Goal: Task Accomplishment & Management: Complete application form

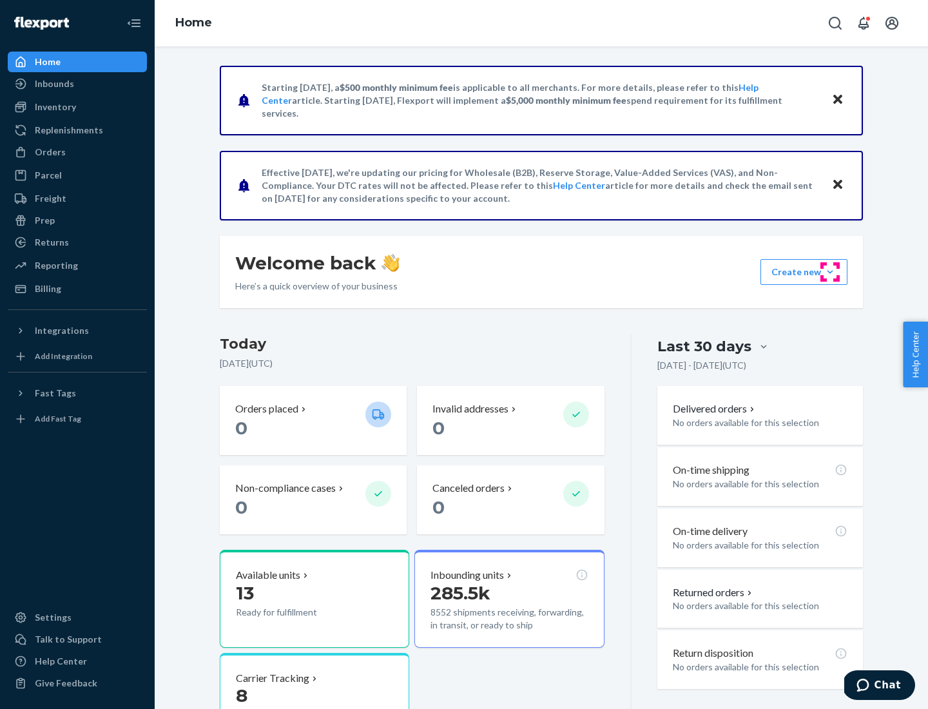
click at [830, 272] on button "Create new Create new inbound Create new order Create new product" at bounding box center [804, 272] width 87 height 26
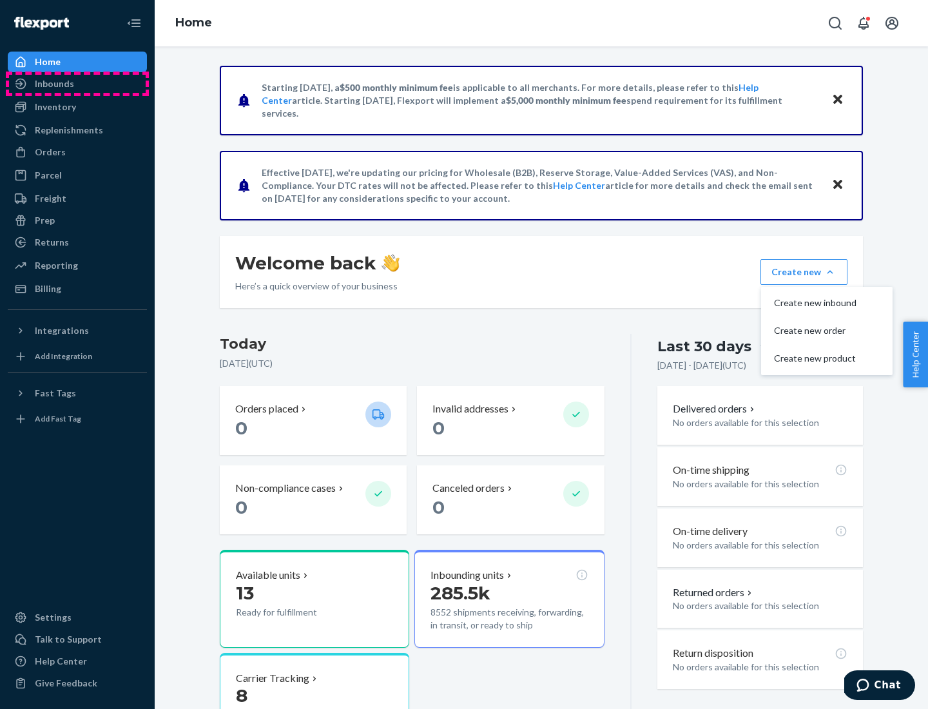
click at [77, 84] on div "Inbounds" at bounding box center [77, 84] width 137 height 18
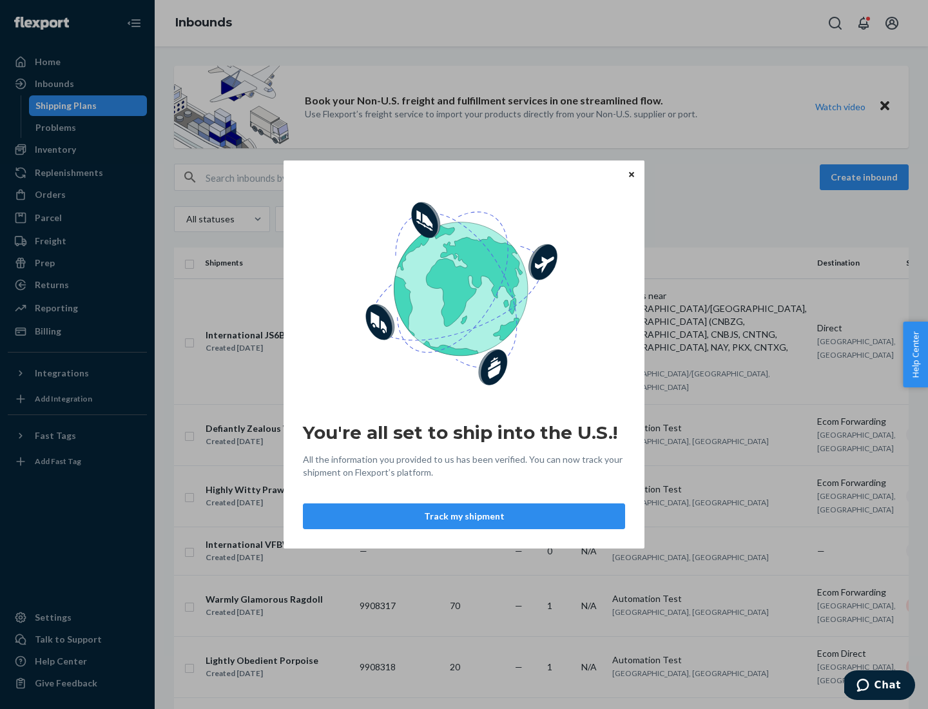
click at [631, 174] on icon "Close" at bounding box center [631, 173] width 5 height 5
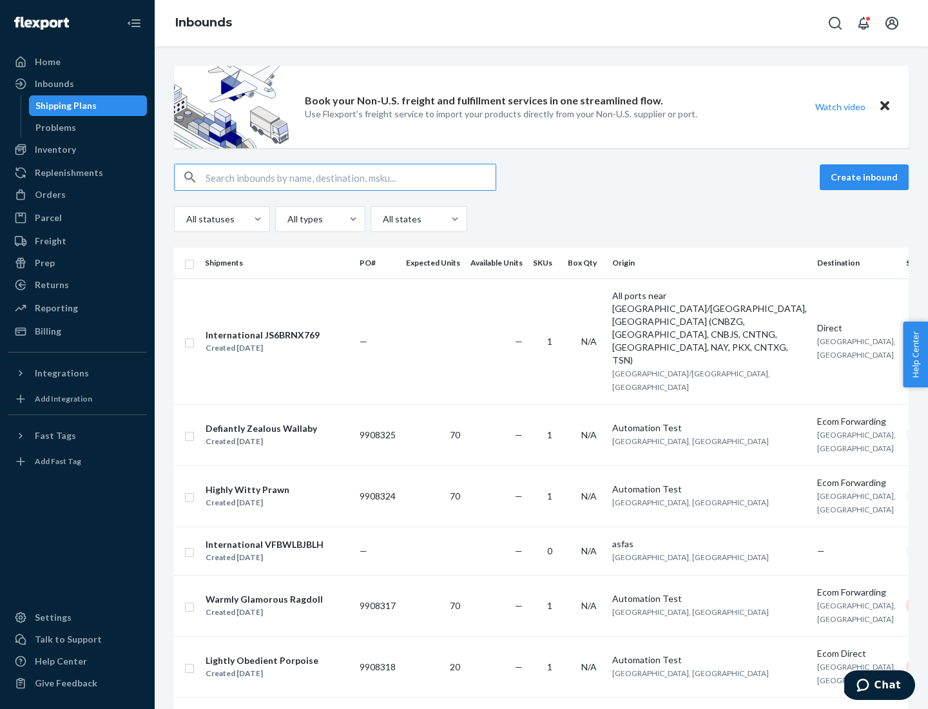
click at [866, 177] on button "Create inbound" at bounding box center [864, 177] width 89 height 26
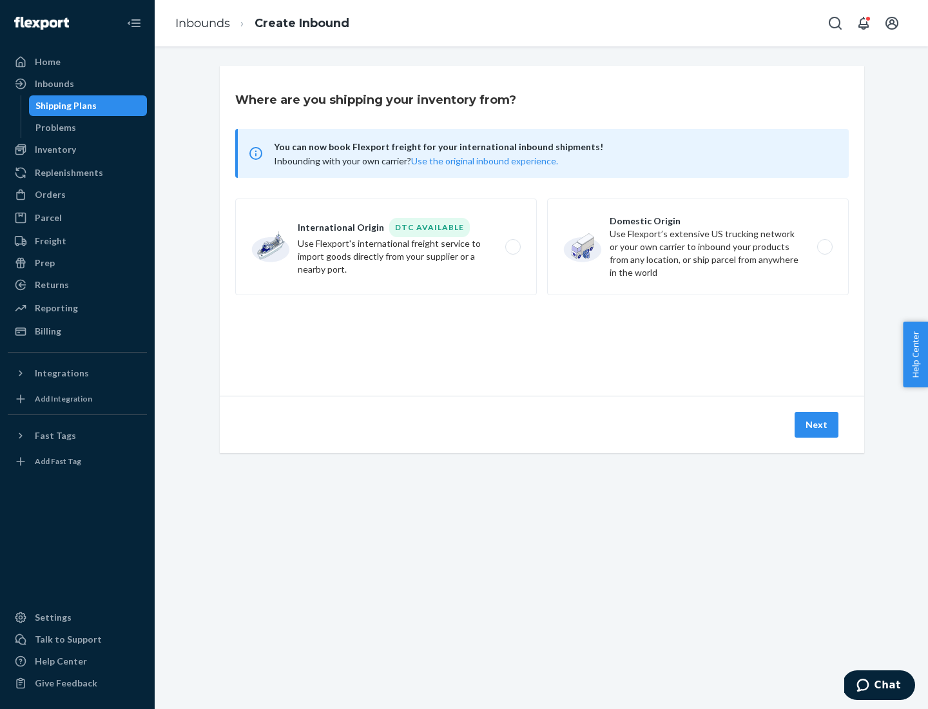
click at [698, 247] on label "Domestic Origin Use Flexport’s extensive US trucking network or your own carrie…" at bounding box center [698, 247] width 302 height 97
click at [824, 247] on input "Domestic Origin Use Flexport’s extensive US trucking network or your own carrie…" at bounding box center [828, 247] width 8 height 8
radio input "true"
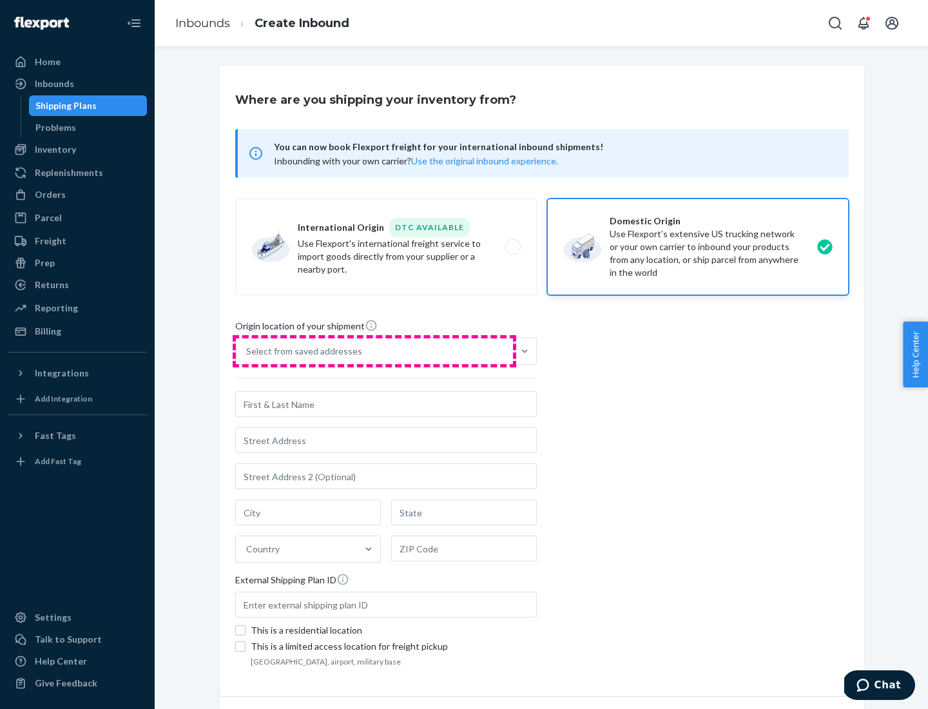
click at [374, 351] on div "Select from saved addresses" at bounding box center [374, 351] width 277 height 26
click at [248, 351] on input "Select from saved addresses" at bounding box center [246, 351] width 1 height 13
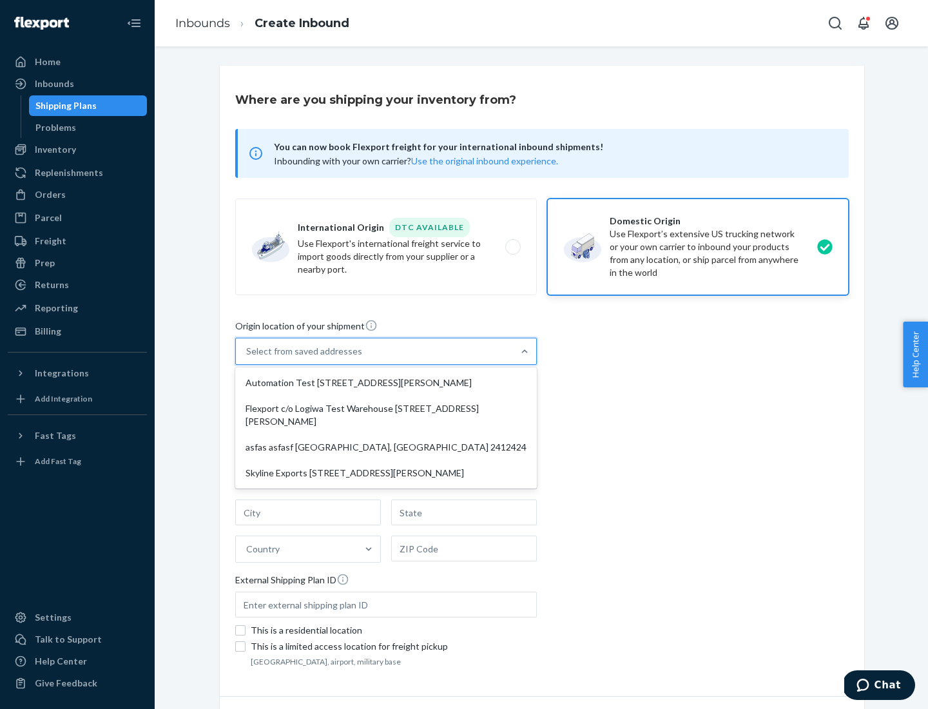
scroll to position [5, 0]
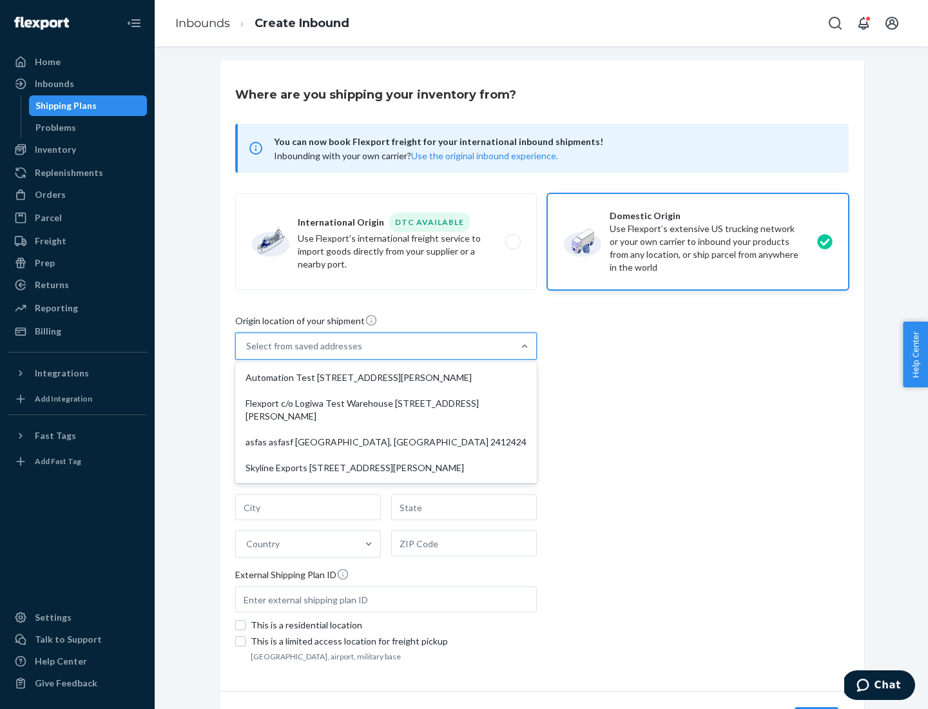
click at [386, 378] on div "Automation Test [STREET_ADDRESS][PERSON_NAME]" at bounding box center [386, 378] width 297 height 26
click at [248, 353] on input "option Automation Test [STREET_ADDRESS][PERSON_NAME] focused, 1 of 4. 4 results…" at bounding box center [246, 346] width 1 height 13
type input "Automation Test"
type input "9th Floor"
type input "[GEOGRAPHIC_DATA]"
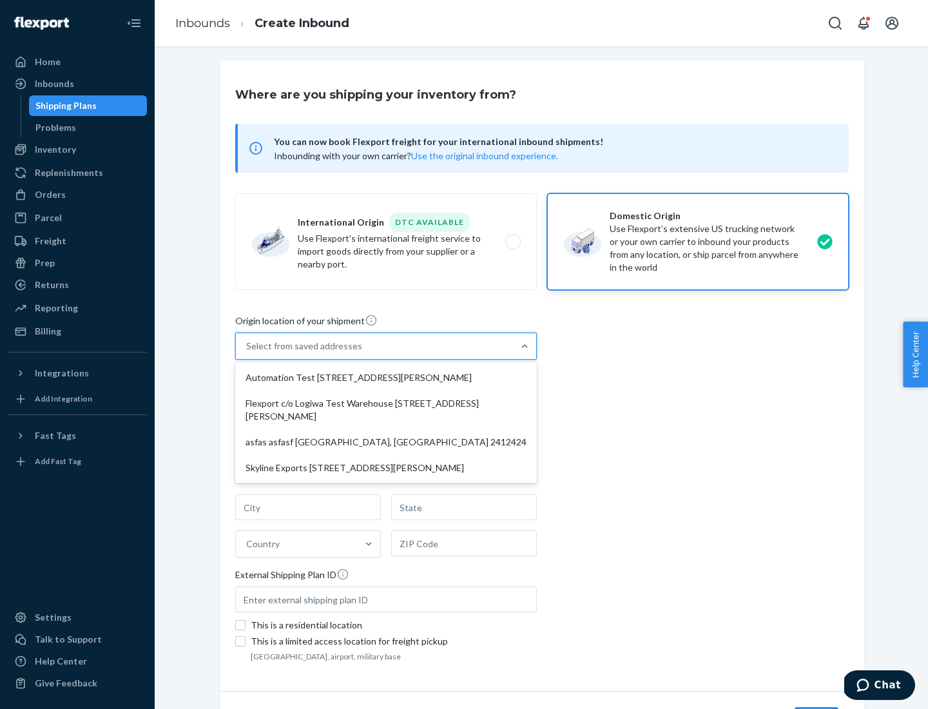
type input "CA"
type input "94104"
type input "[STREET_ADDRESS][PERSON_NAME]"
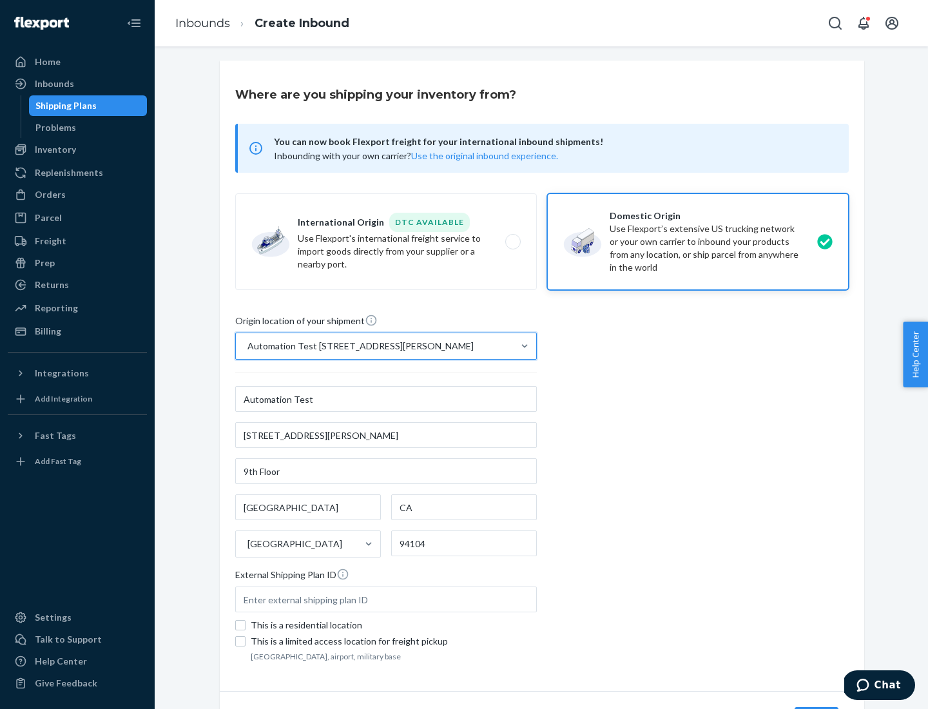
scroll to position [75, 0]
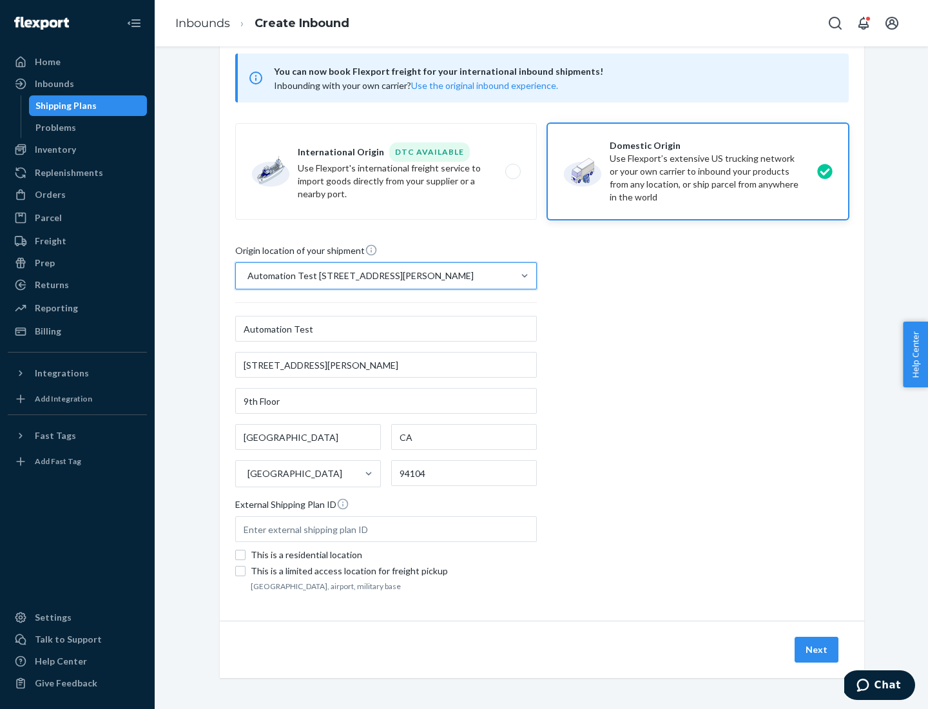
click at [817, 650] on button "Next" at bounding box center [817, 650] width 44 height 26
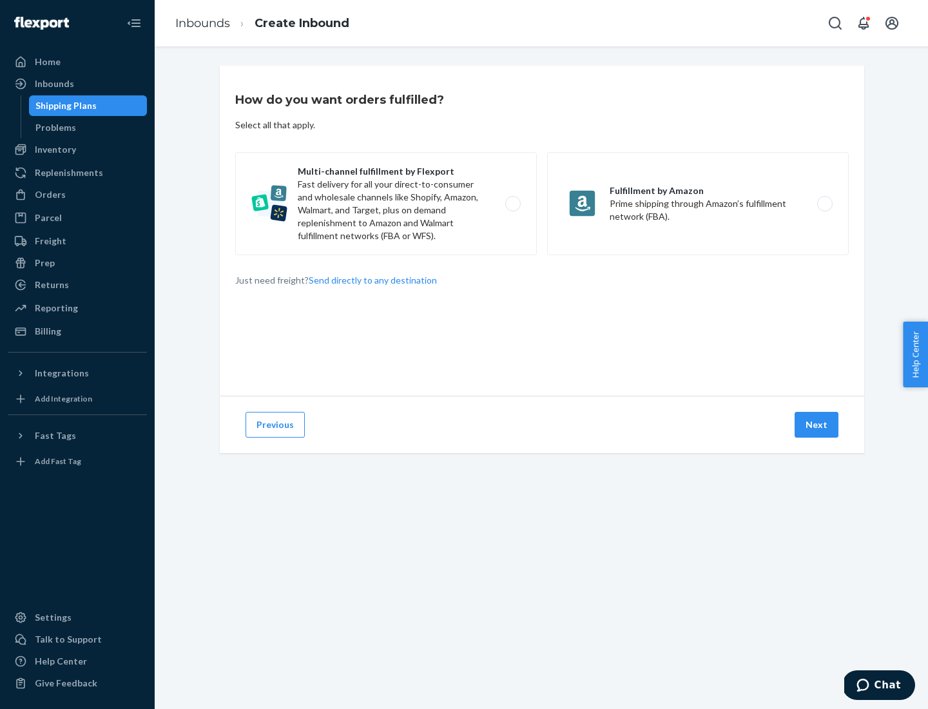
click at [386, 204] on label "Multi-channel fulfillment by Flexport Fast delivery for all your direct-to-cons…" at bounding box center [386, 203] width 302 height 103
click at [512, 204] on input "Multi-channel fulfillment by Flexport Fast delivery for all your direct-to-cons…" at bounding box center [516, 204] width 8 height 8
radio input "true"
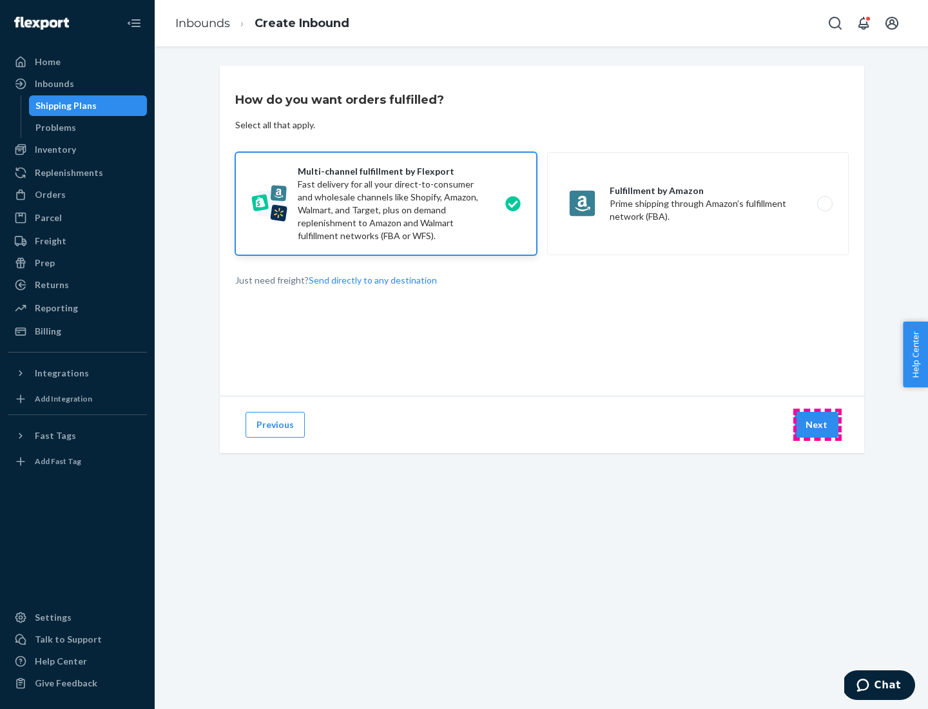
click at [817, 425] on button "Next" at bounding box center [817, 425] width 44 height 26
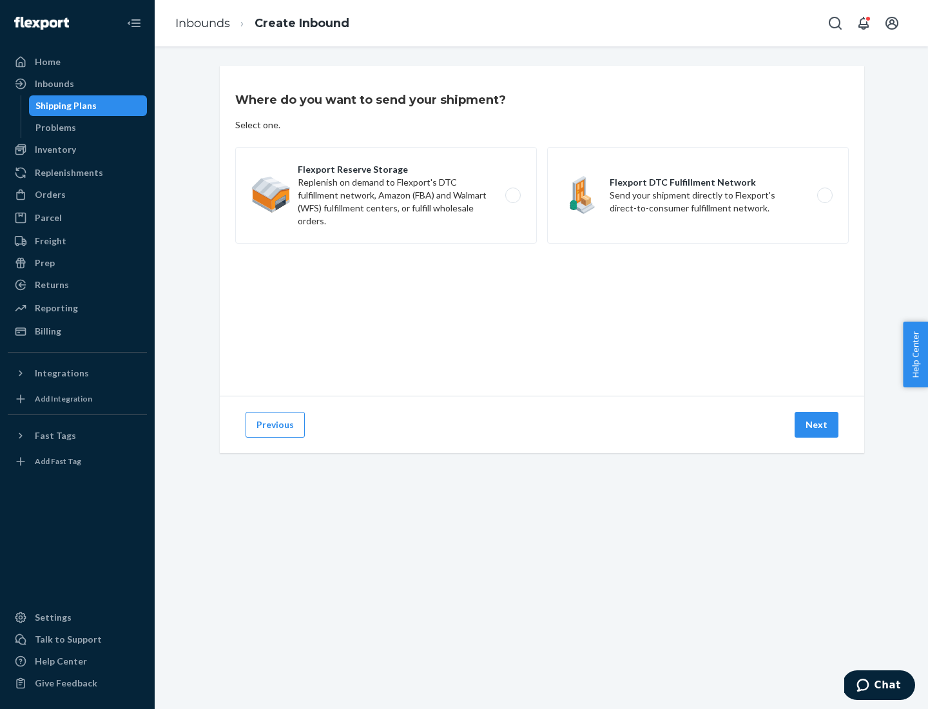
click at [386, 195] on label "Flexport Reserve Storage Replenish on demand to Flexport's DTC fulfillment netw…" at bounding box center [386, 195] width 302 height 97
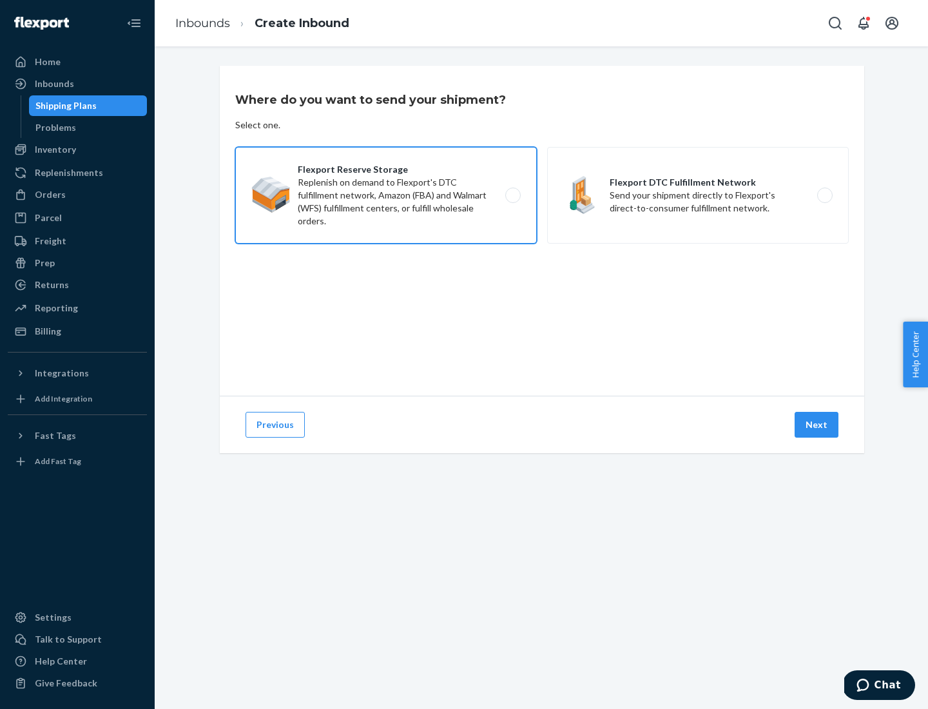
click at [512, 195] on input "Flexport Reserve Storage Replenish on demand to Flexport's DTC fulfillment netw…" at bounding box center [516, 195] width 8 height 8
radio input "true"
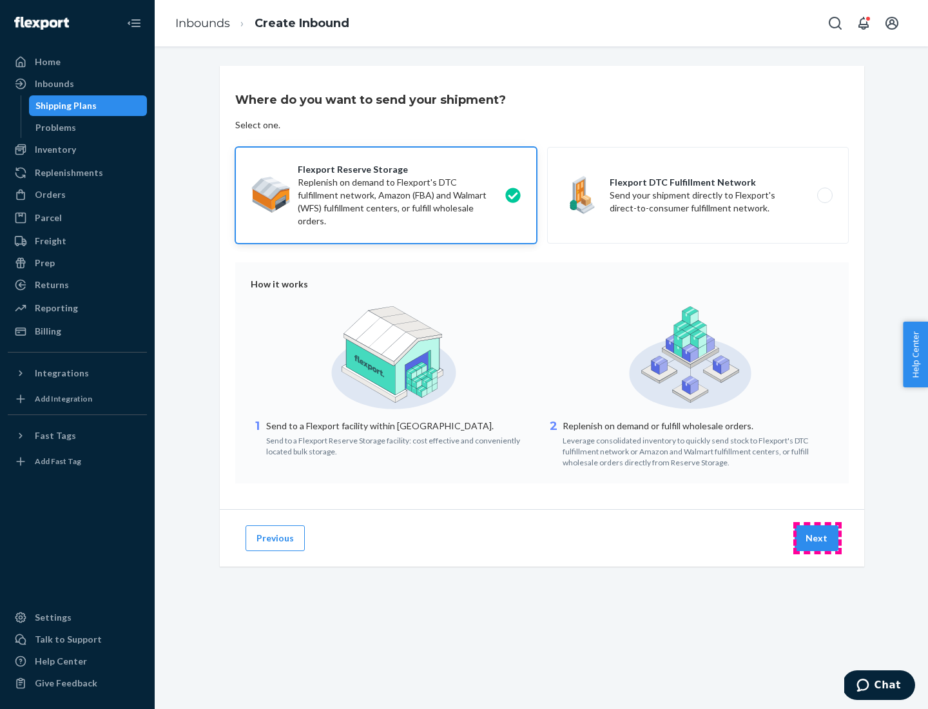
click at [817, 538] on button "Next" at bounding box center [817, 538] width 44 height 26
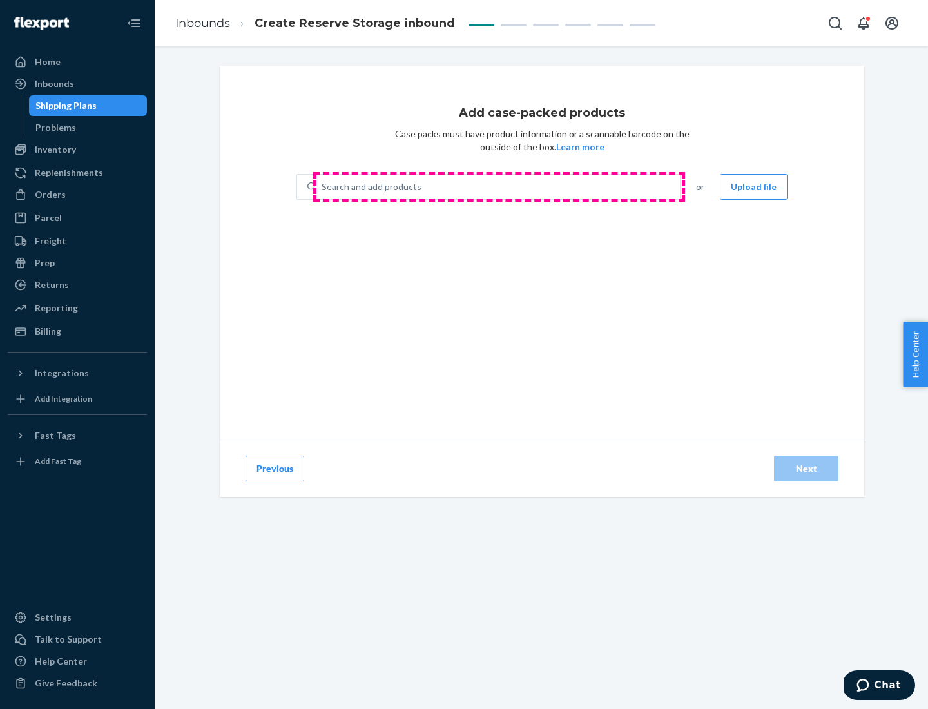
click at [499, 187] on div "Search and add products" at bounding box center [498, 186] width 364 height 23
click at [323, 187] on input "Search and add products" at bounding box center [322, 186] width 1 height 13
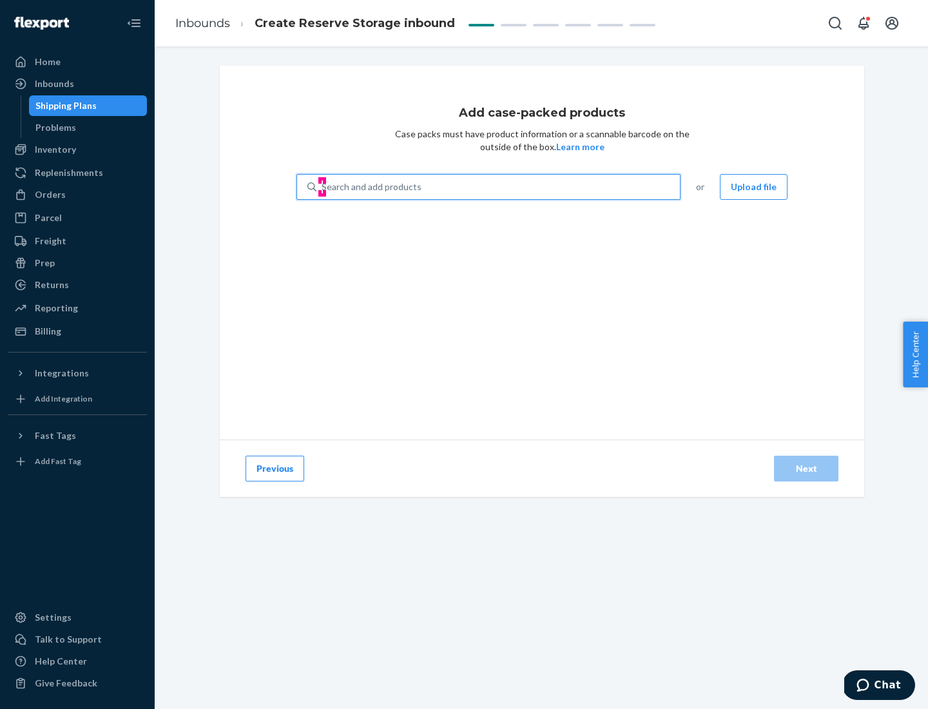
type input "test-syn"
click at [484, 218] on div "test - syn - test" at bounding box center [483, 217] width 353 height 13
click at [355, 193] on input "test-syn" at bounding box center [339, 186] width 34 height 13
type input "1"
click at [806, 469] on div "Next" at bounding box center [806, 468] width 43 height 13
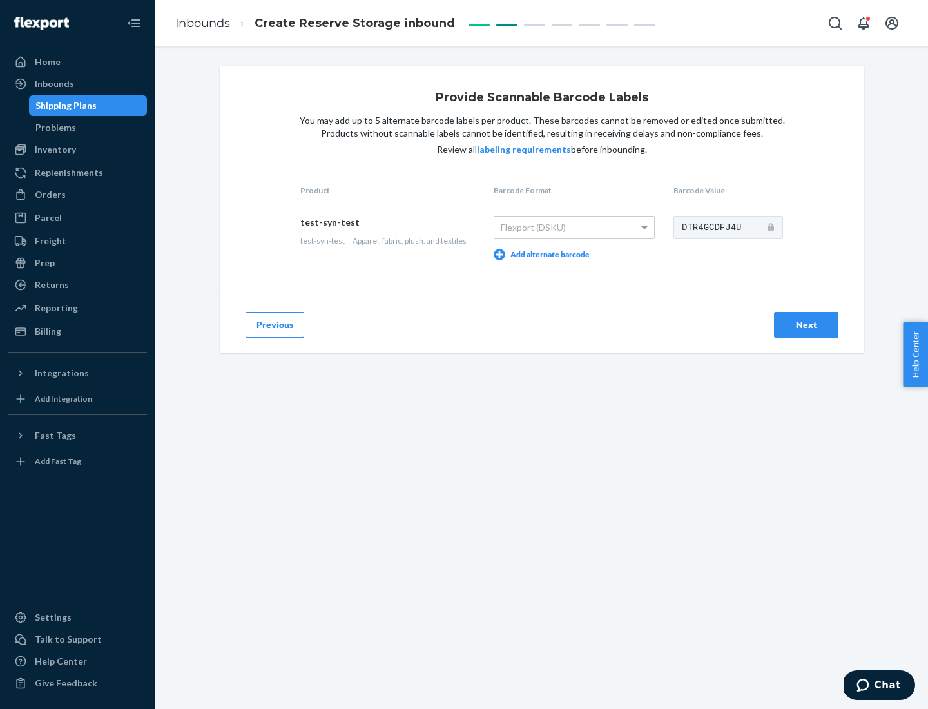
click at [806, 324] on div "Next" at bounding box center [806, 324] width 43 height 13
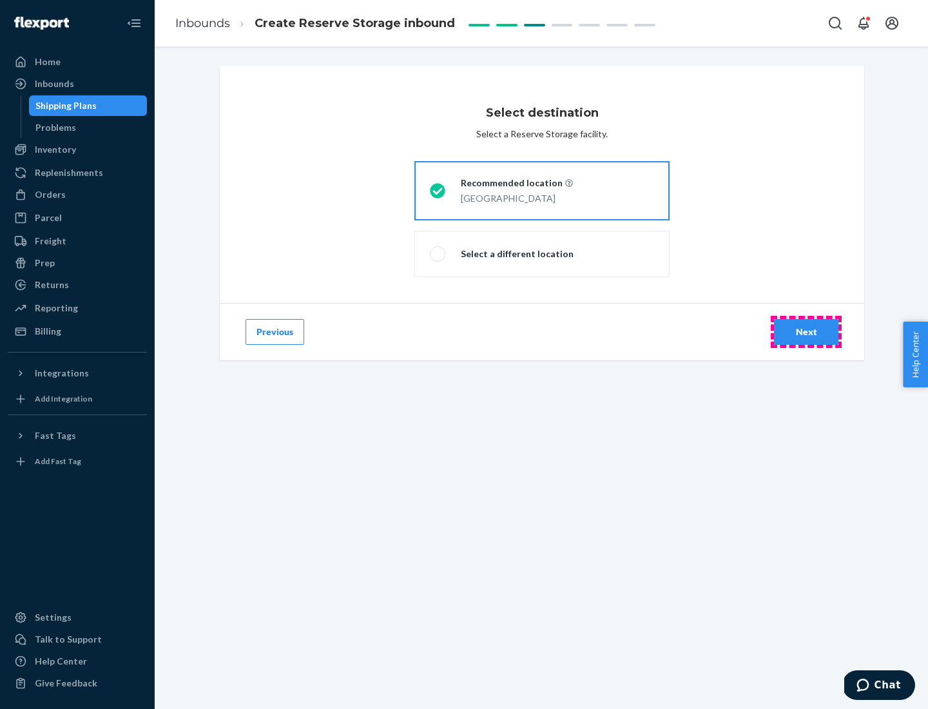
click at [806, 332] on div "Next" at bounding box center [806, 332] width 43 height 13
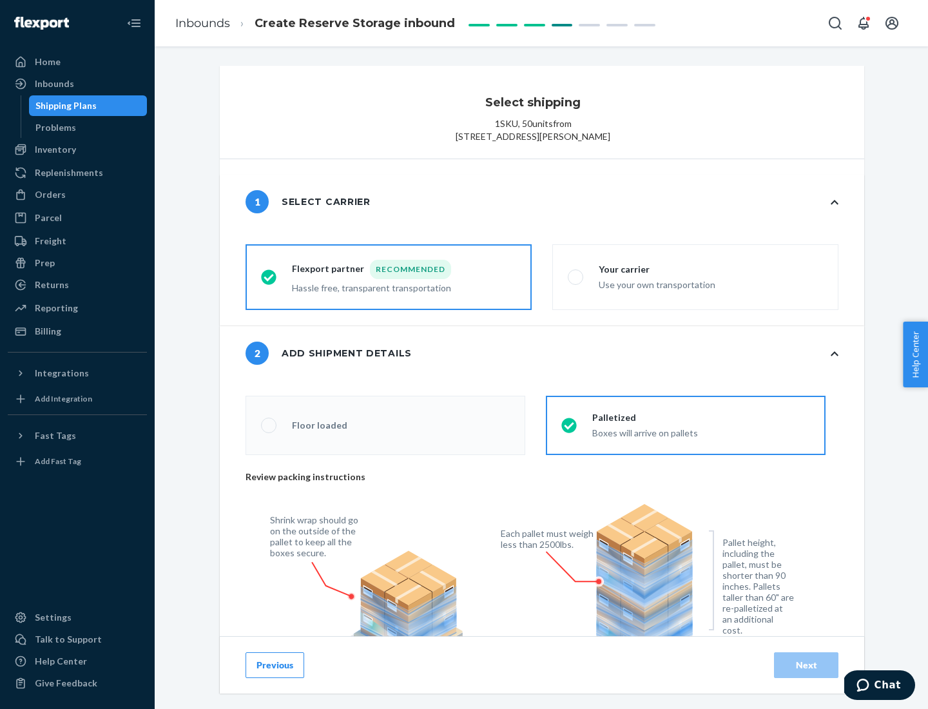
radio input "false"
type input "1"
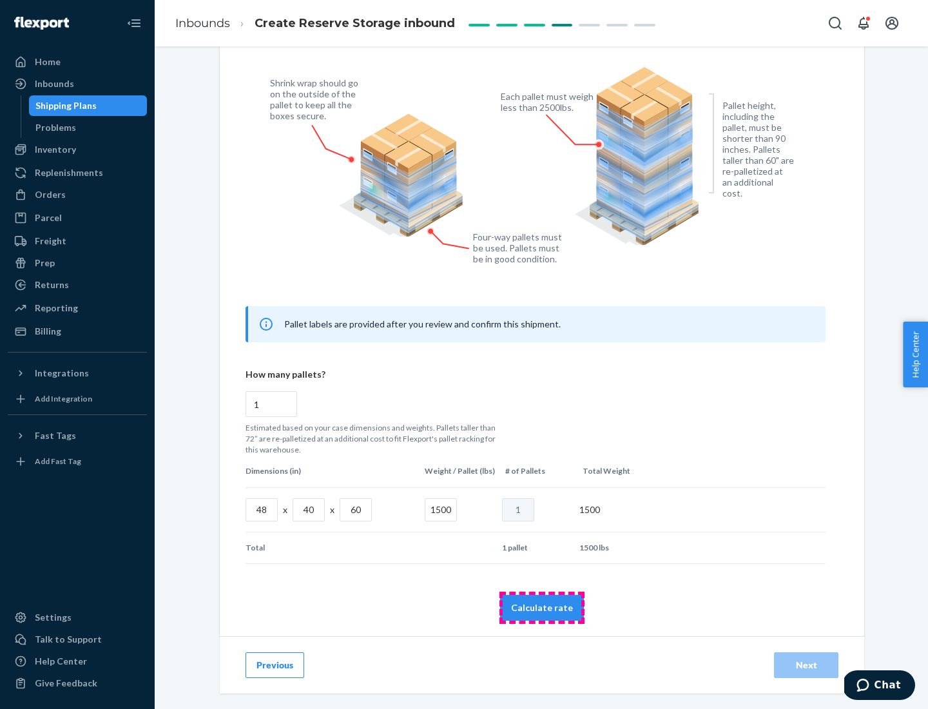
click at [542, 607] on button "Calculate rate" at bounding box center [542, 608] width 84 height 26
radio input "false"
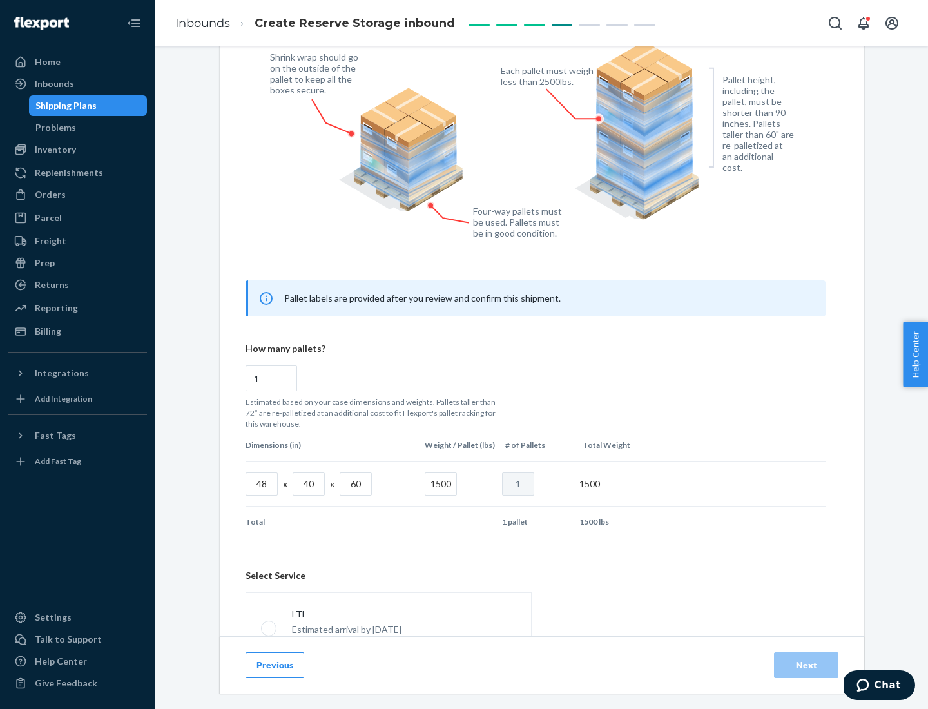
scroll to position [570, 0]
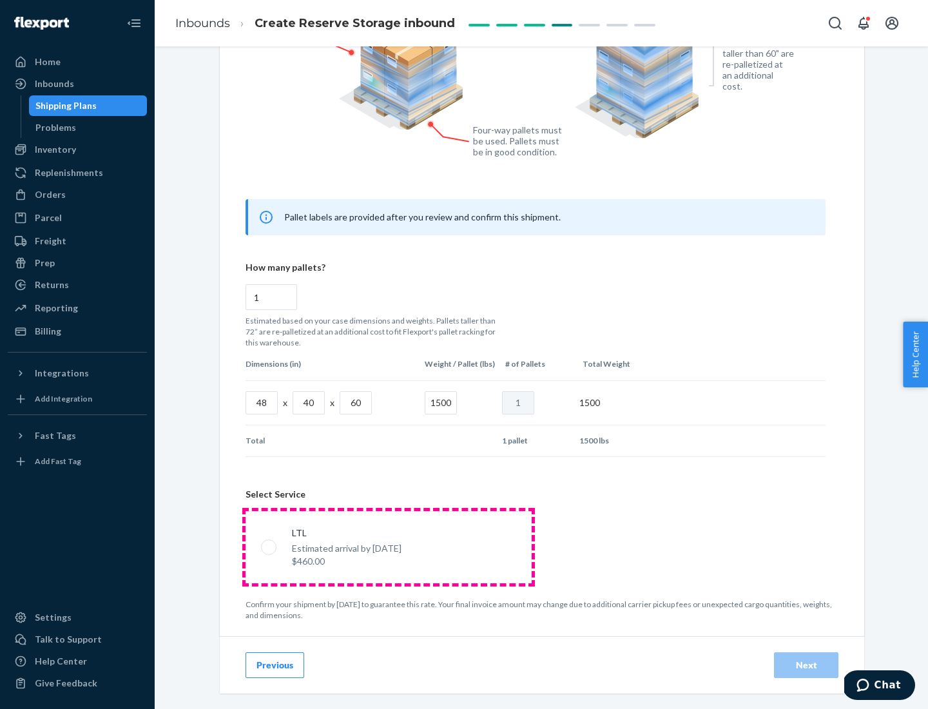
click at [388, 547] on p "Estimated arrival by [DATE]" at bounding box center [347, 548] width 110 height 13
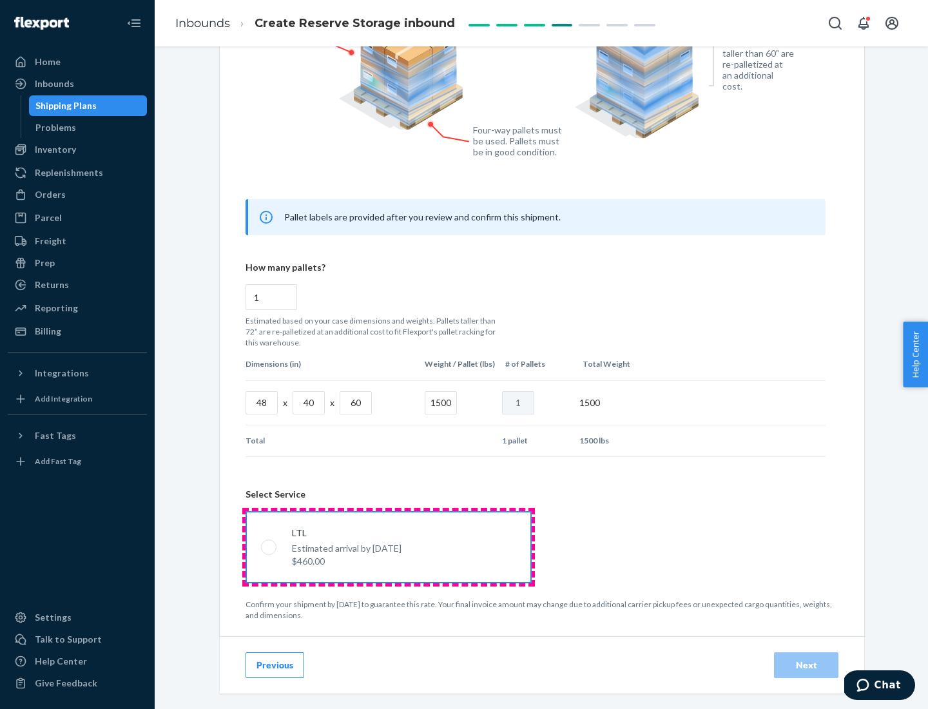
click at [269, 547] on input "LTL Estimated arrival by [DATE] $460.00" at bounding box center [265, 547] width 8 height 8
radio input "true"
radio input "false"
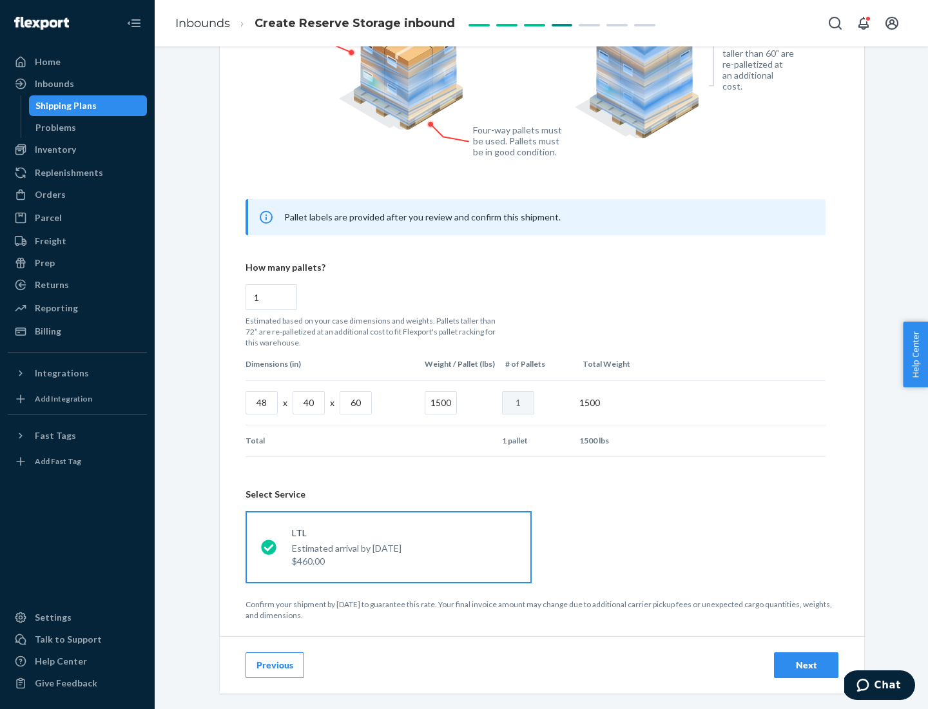
click at [806, 665] on div "Next" at bounding box center [806, 665] width 43 height 13
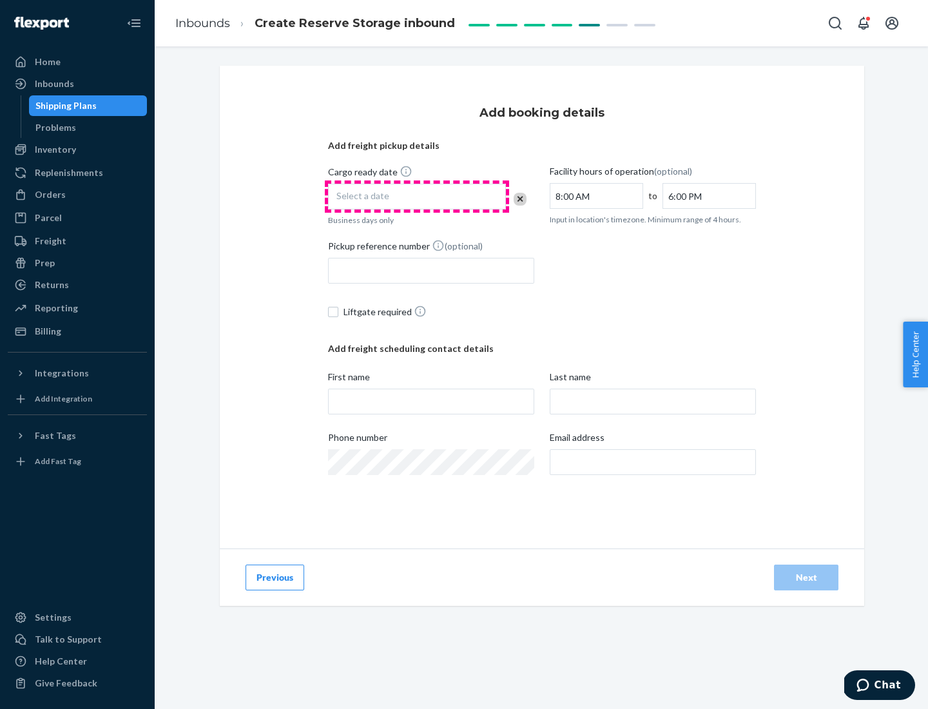
click at [417, 197] on div "Select a date" at bounding box center [417, 197] width 178 height 26
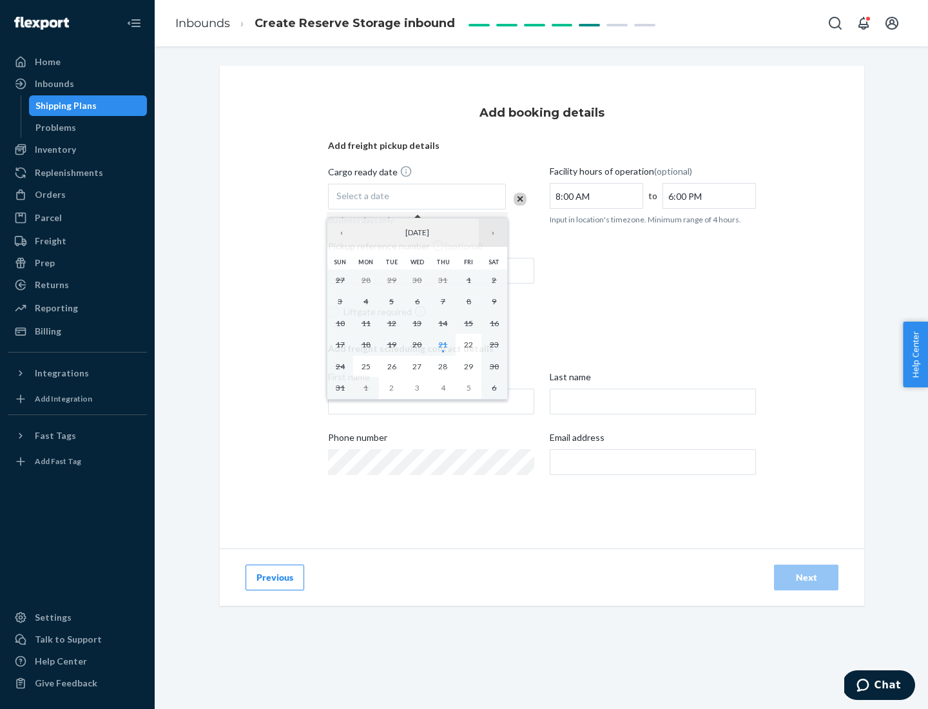
click at [493, 233] on button "›" at bounding box center [493, 233] width 28 height 28
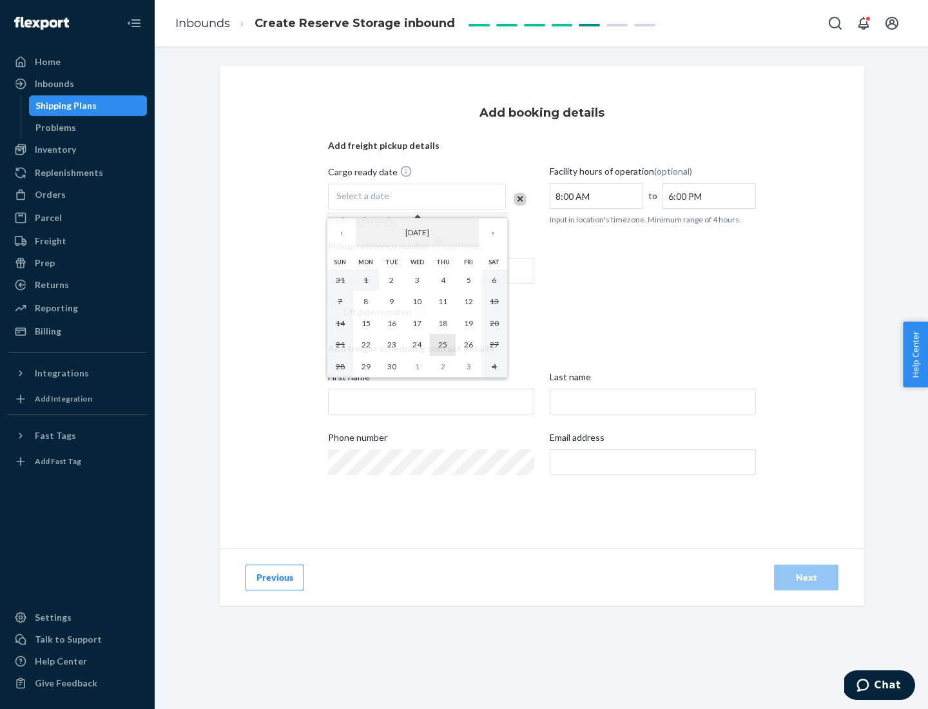
click at [443, 344] on abbr "25" at bounding box center [442, 345] width 9 height 10
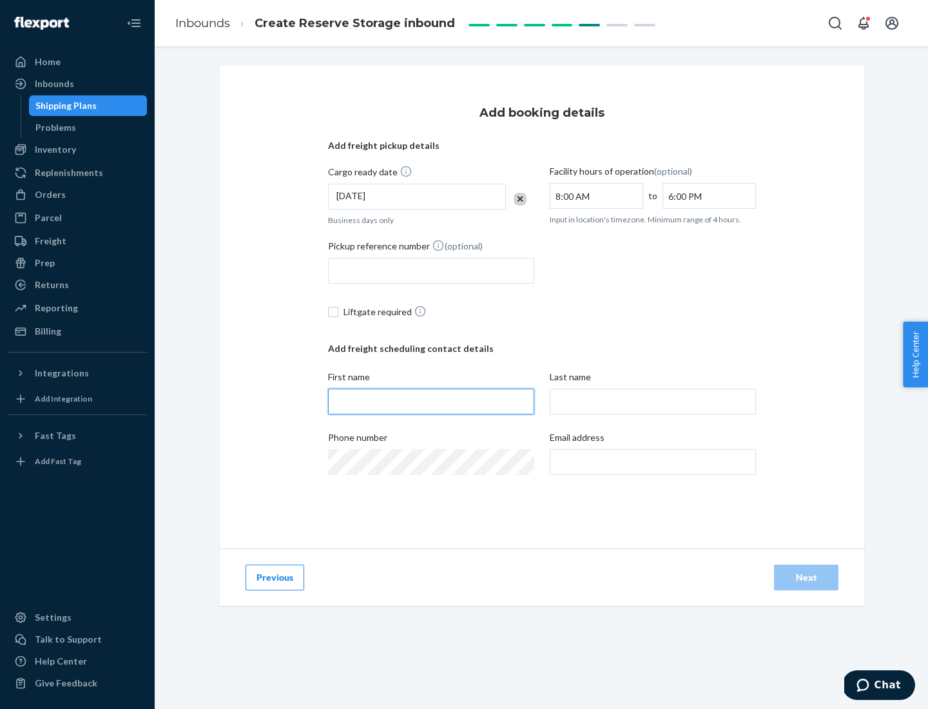
click at [431, 402] on input "First name" at bounding box center [431, 402] width 206 height 26
type input "[PERSON_NAME]"
click at [653, 402] on input "Last name" at bounding box center [653, 402] width 206 height 26
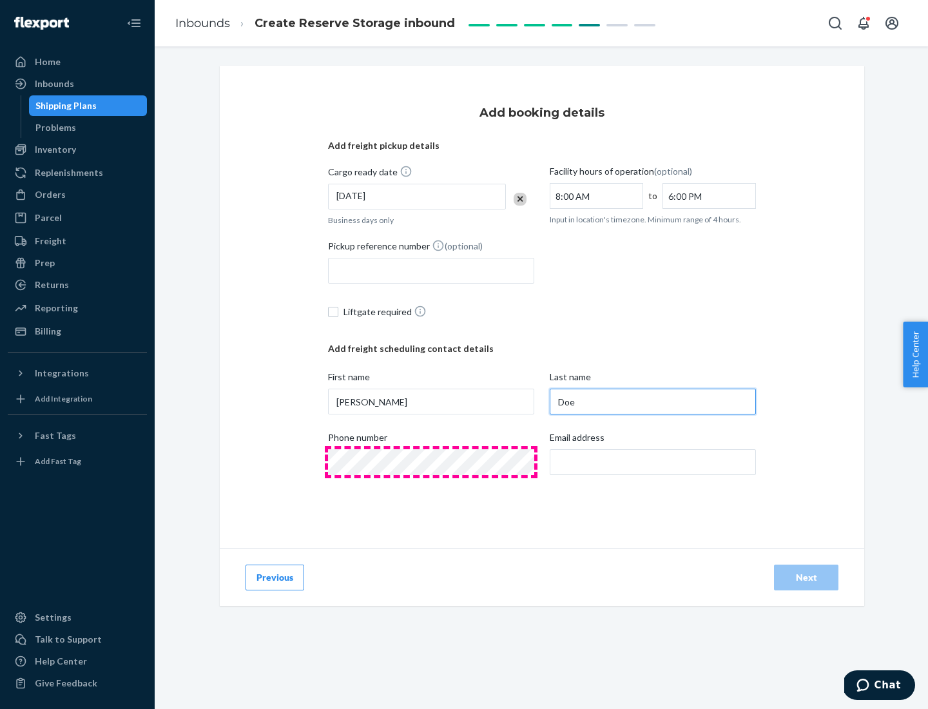
type input "Doe"
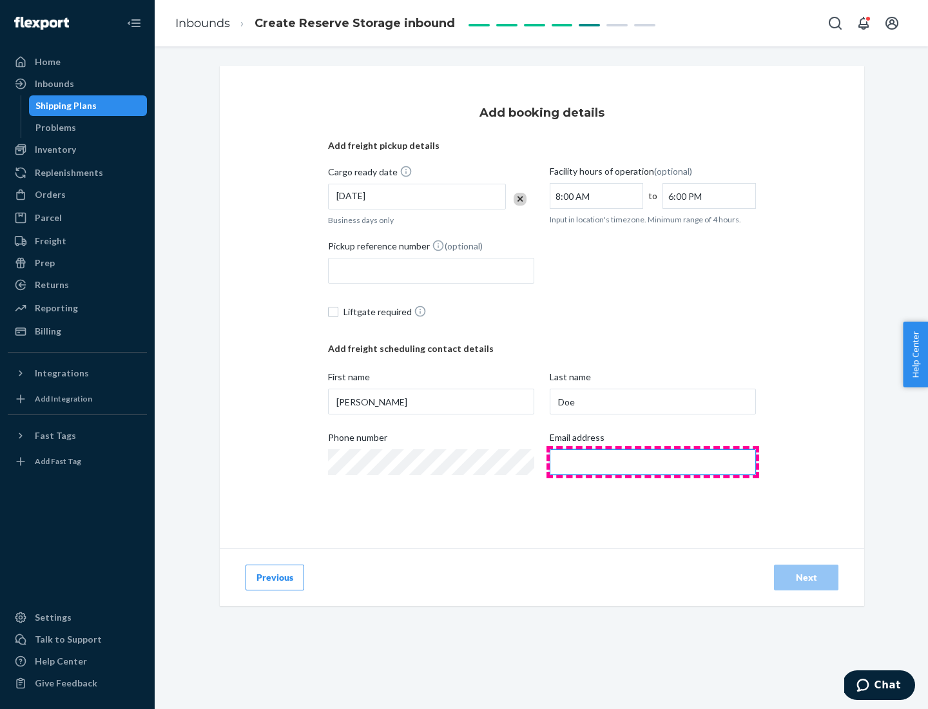
click at [653, 462] on input "Email address" at bounding box center [653, 462] width 206 height 26
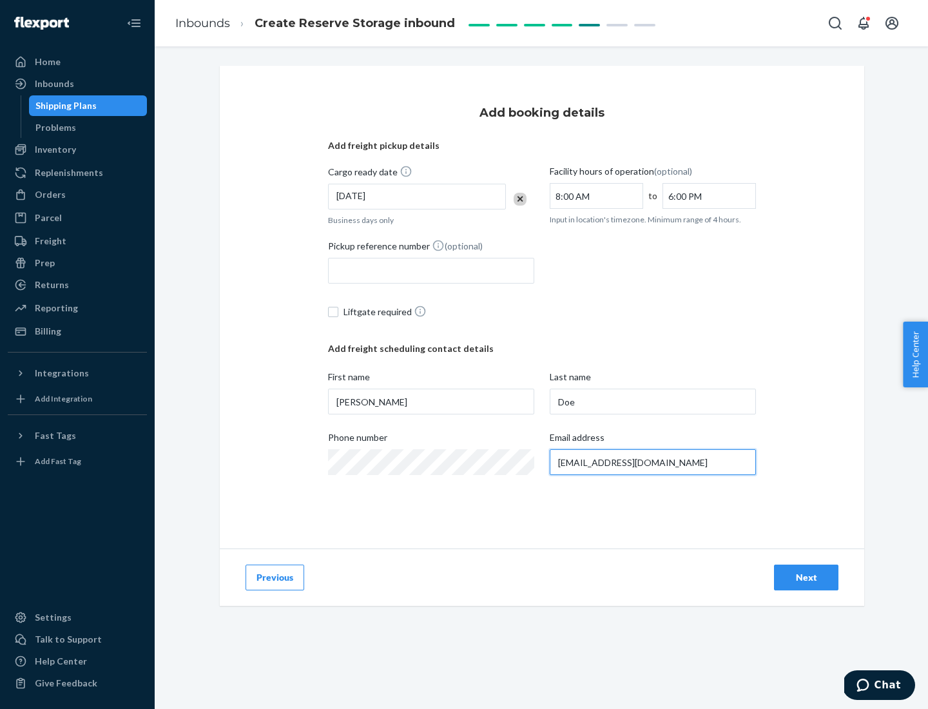
type input "[EMAIL_ADDRESS][DOMAIN_NAME]"
click at [806, 578] on div "Next" at bounding box center [806, 577] width 43 height 13
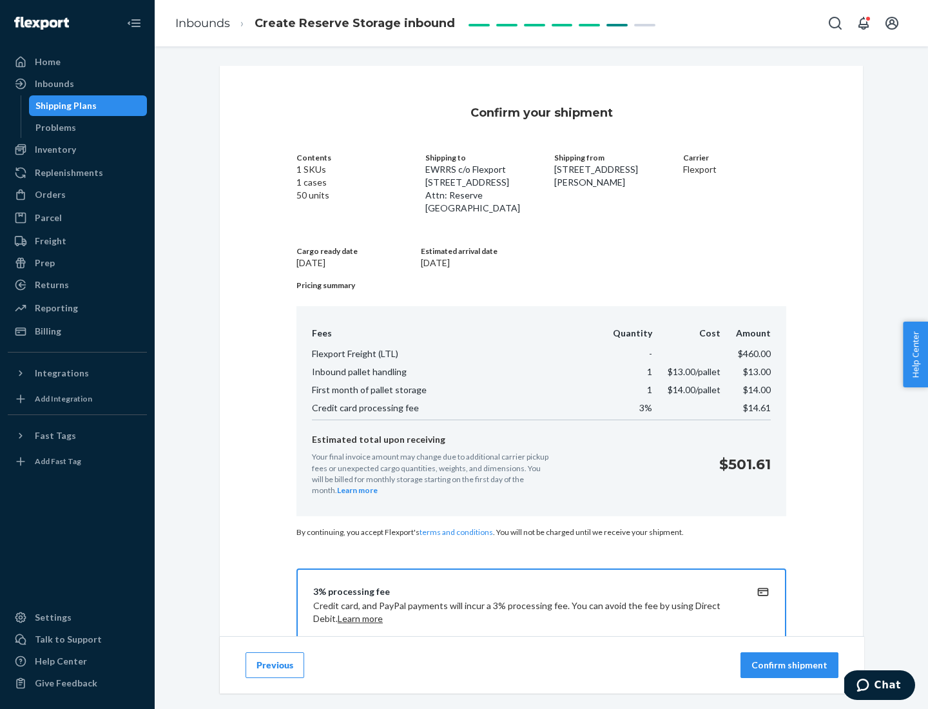
scroll to position [186, 0]
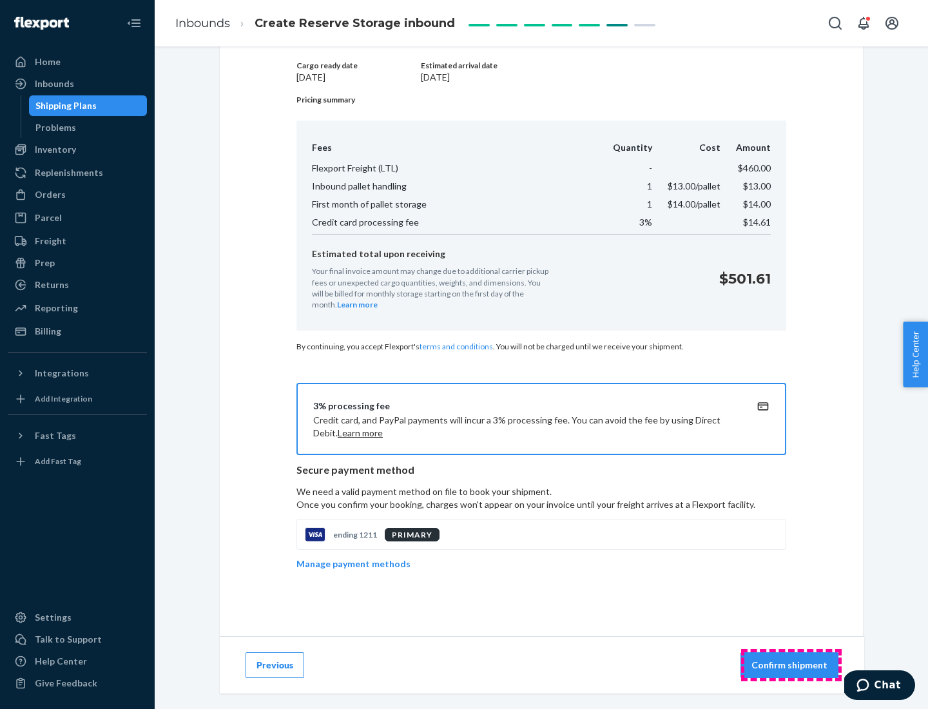
click at [791, 665] on p "Confirm shipment" at bounding box center [790, 665] width 76 height 13
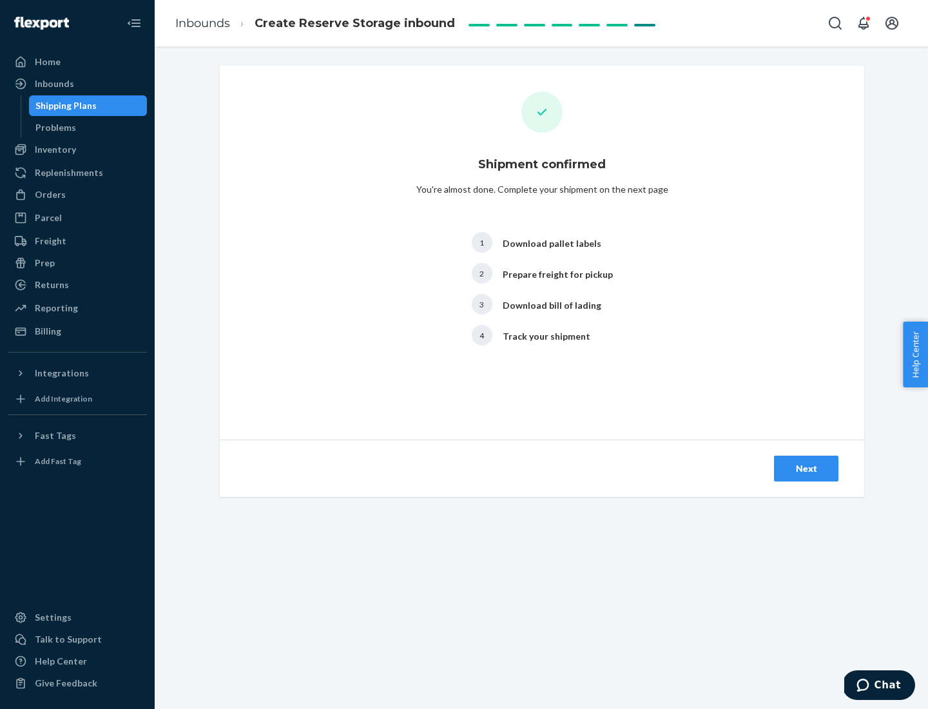
click at [806, 469] on div "Next" at bounding box center [806, 468] width 43 height 13
